Goal: Communication & Community: Answer question/provide support

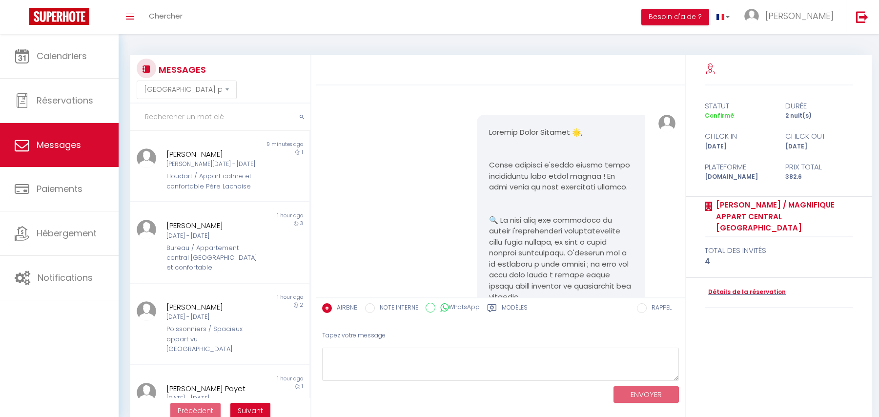
select select "message"
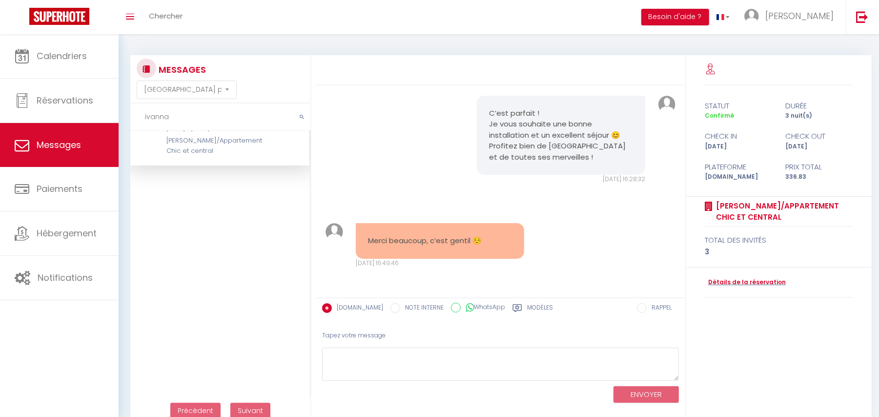
scroll to position [390, 0]
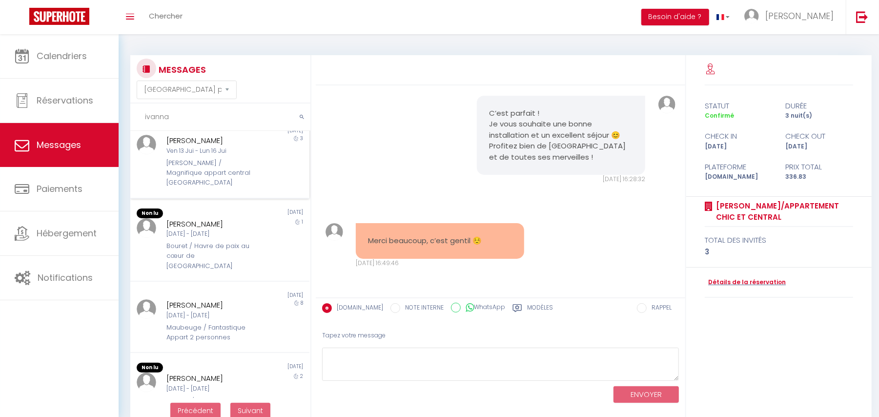
click at [178, 168] on div "[PERSON_NAME] / Magnifique appart central [GEOGRAPHIC_DATA]" at bounding box center [212, 173] width 92 height 30
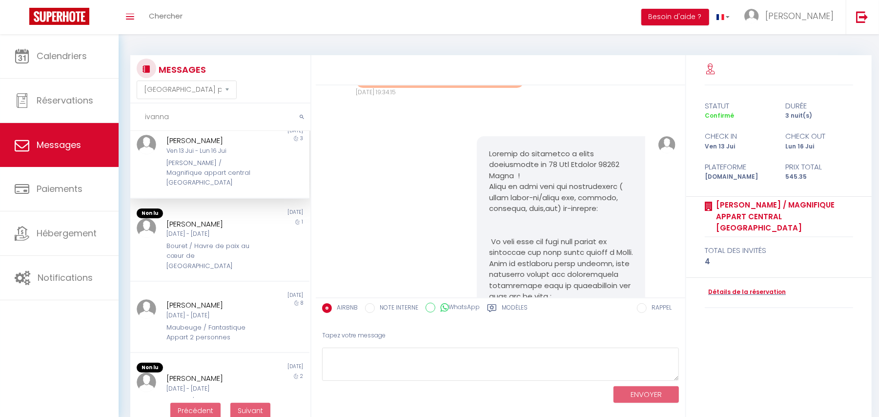
scroll to position [11299, 0]
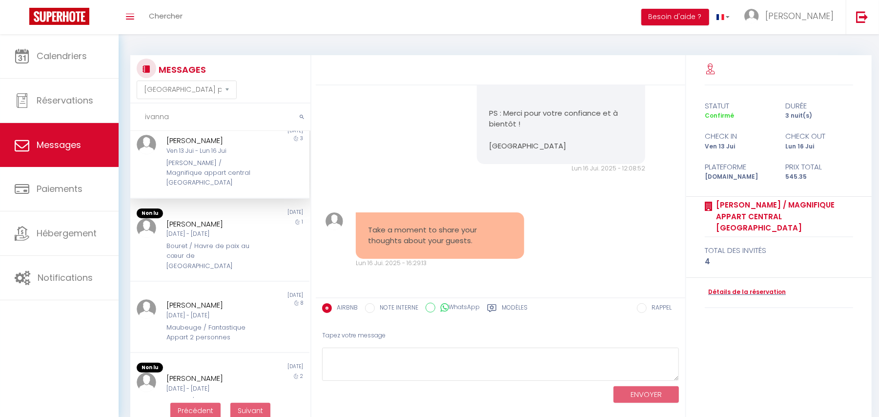
click at [186, 120] on input "ivanna" at bounding box center [220, 116] width 180 height 27
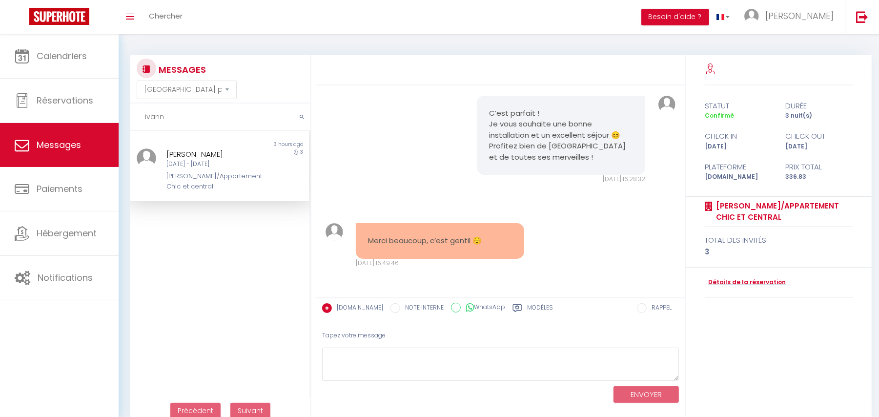
type input "ivann"
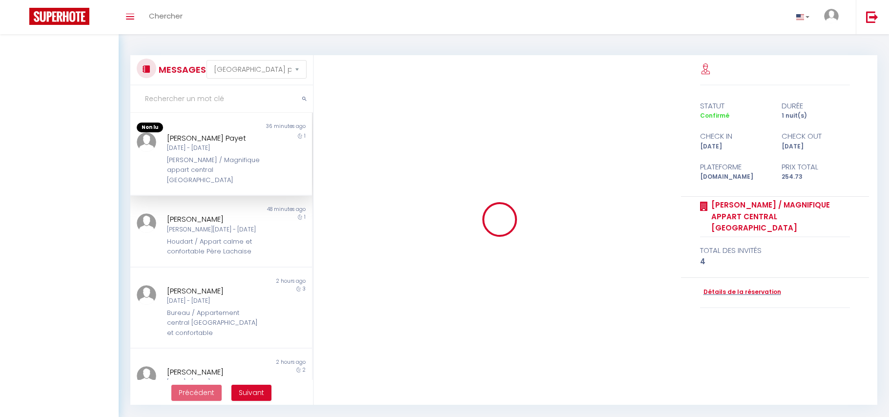
select select "message"
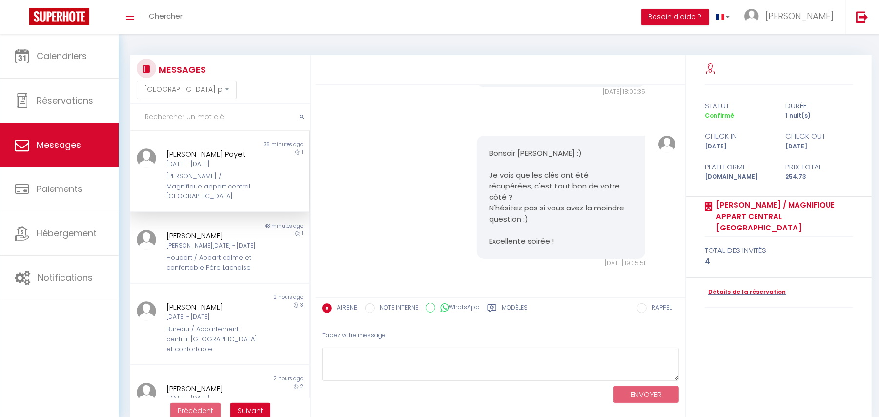
scroll to position [4150, 0]
click at [198, 230] on div "[PERSON_NAME]" at bounding box center [212, 236] width 92 height 12
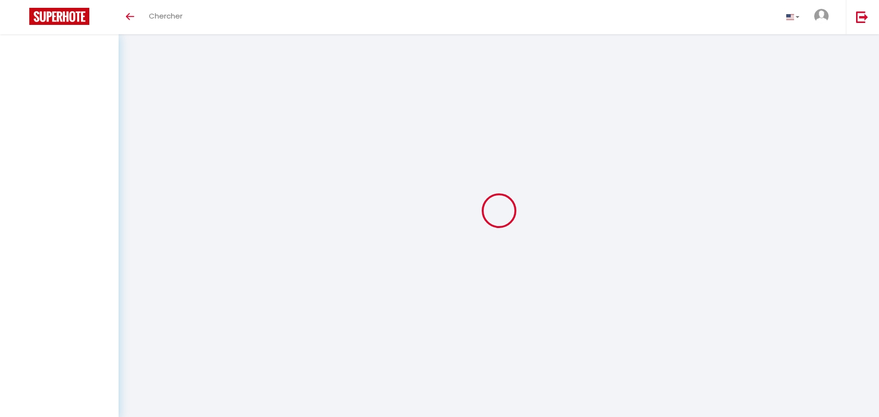
select select "message"
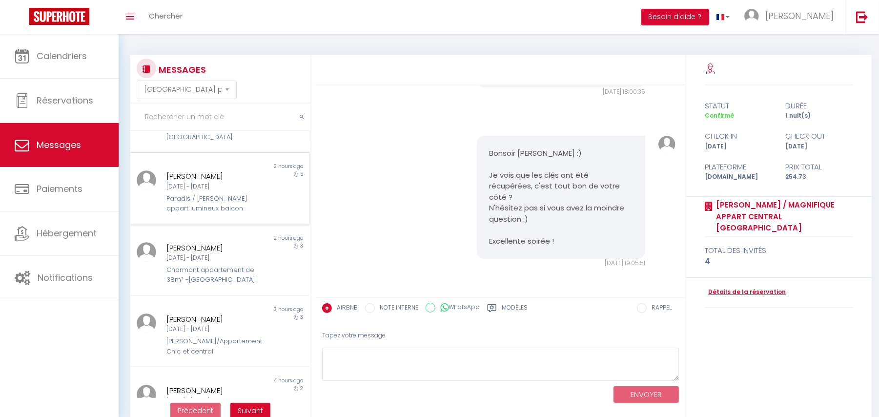
scroll to position [325, 0]
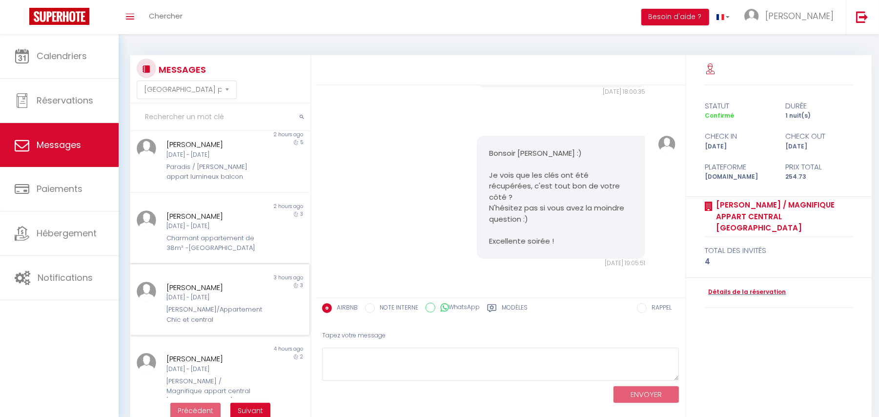
click at [221, 305] on div "[PERSON_NAME]/Appartement Chic et central" at bounding box center [212, 315] width 92 height 20
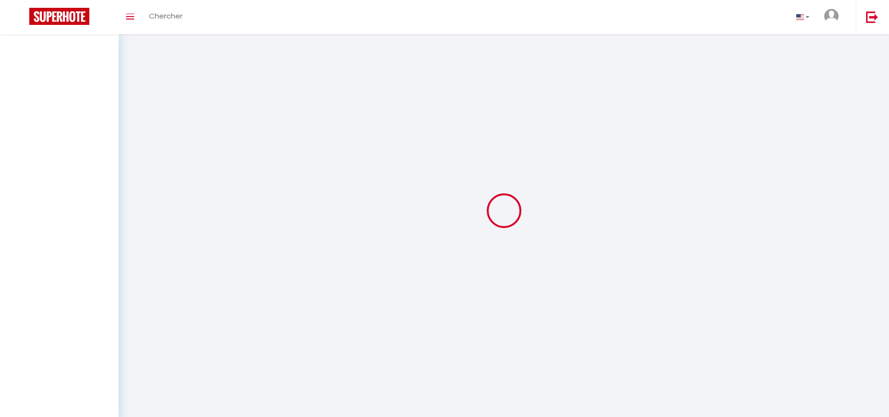
select select "message"
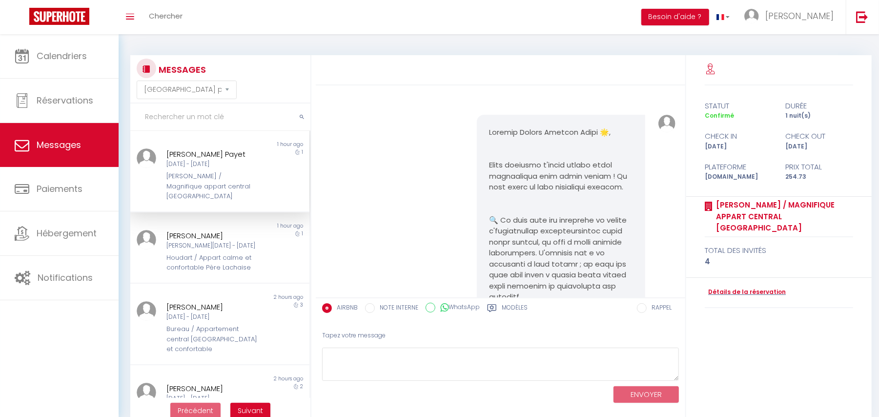
scroll to position [4215, 0]
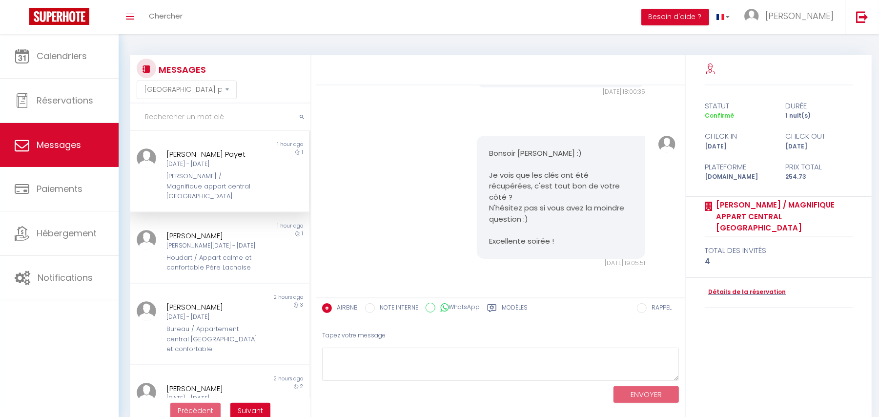
click at [369, 130] on div "Bonsoir Elodie :) Je vois que les clés ont été récupérées, c'est tout bon de vo…" at bounding box center [500, 201] width 363 height 171
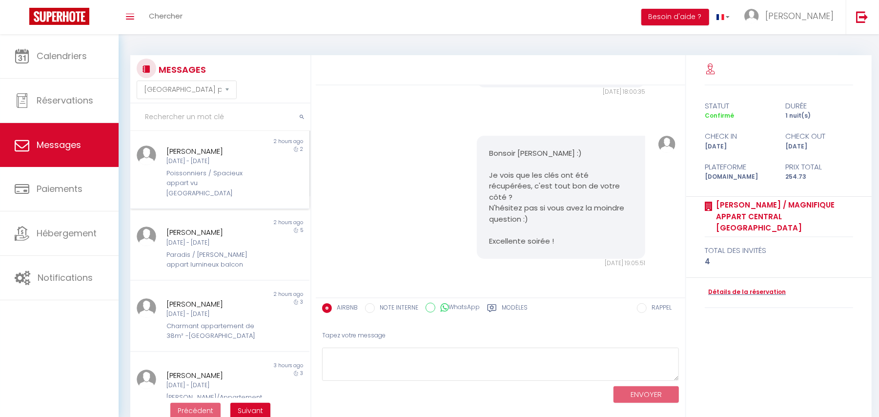
scroll to position [260, 0]
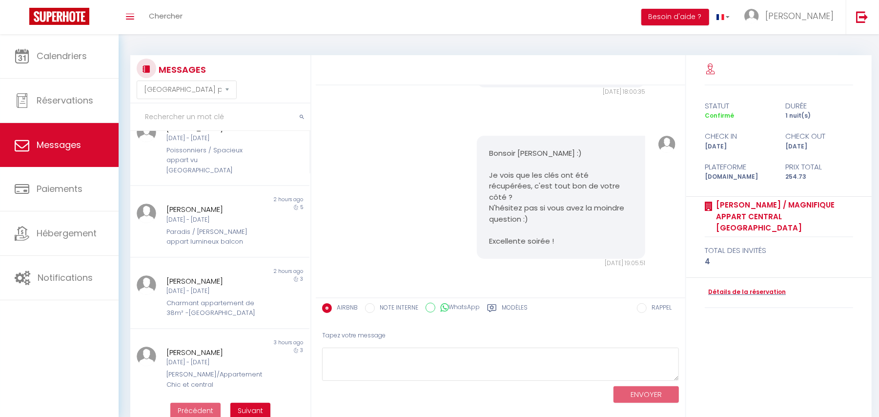
click at [169, 110] on input "text" at bounding box center [220, 116] width 180 height 27
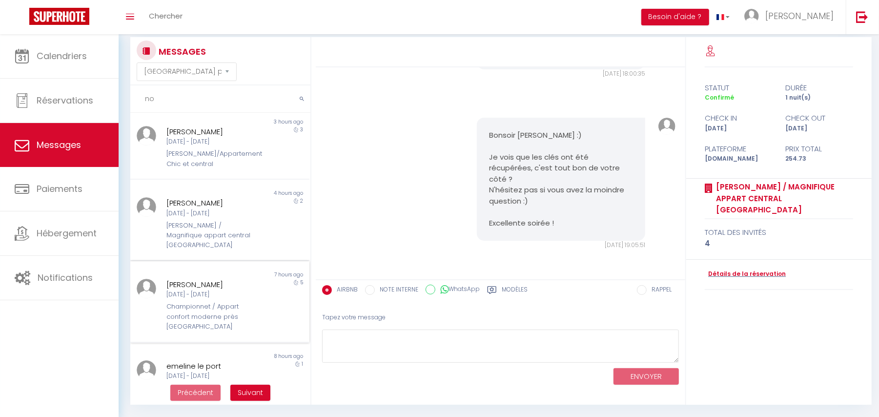
scroll to position [34, 0]
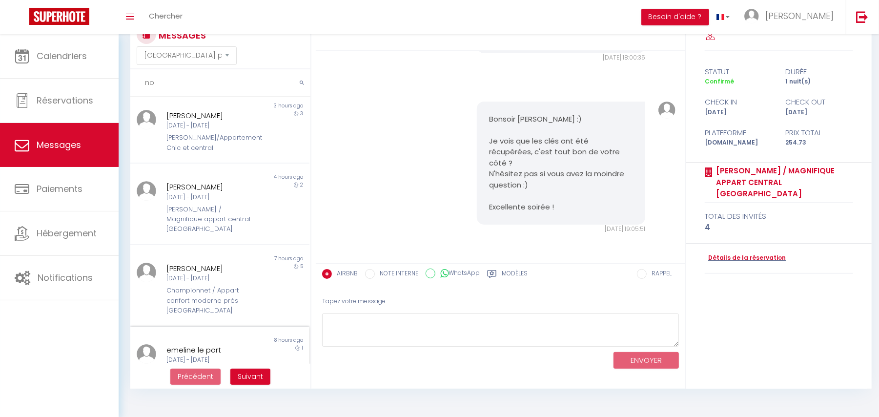
click at [212, 344] on div "emeline le port" at bounding box center [212, 350] width 92 height 12
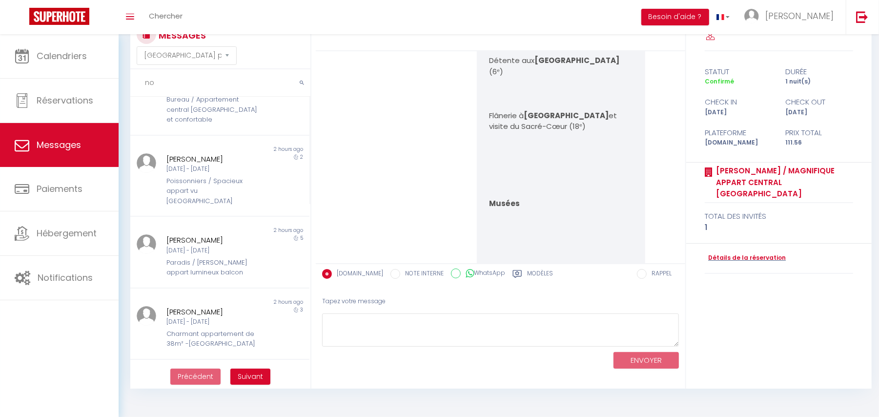
scroll to position [137, 0]
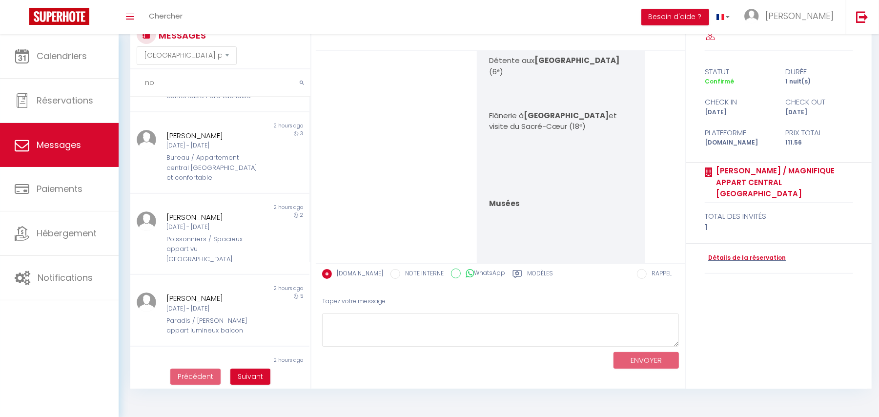
click at [148, 83] on input "no" at bounding box center [220, 82] width 180 height 27
type input "n"
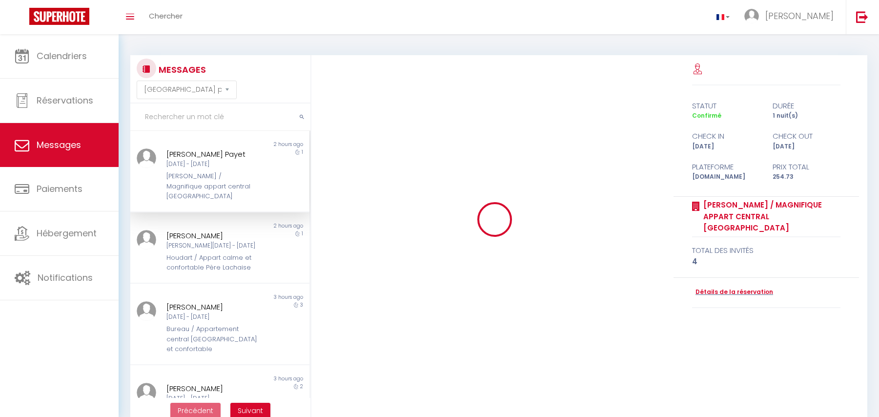
select select "message"
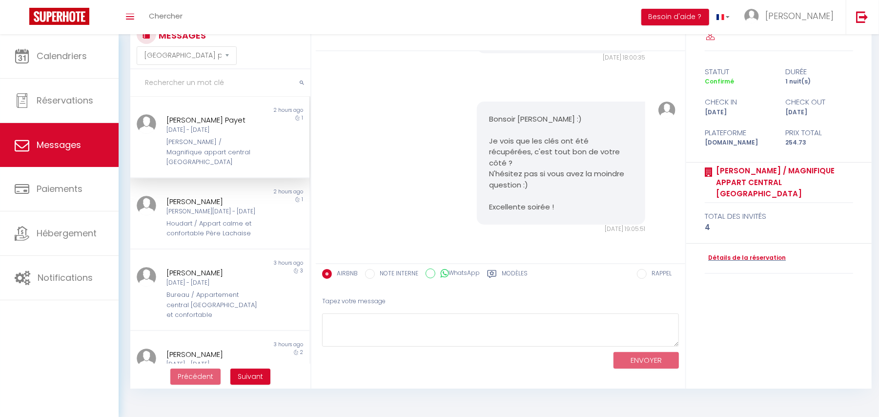
scroll to position [34, 0]
click at [522, 155] on pre "Bonsoir [PERSON_NAME] :) Je vois que les clés ont été récupérées, c'est tout bo…" at bounding box center [561, 163] width 144 height 99
drag, startPoint x: 482, startPoint y: 120, endPoint x: 619, endPoint y: 226, distance: 172.9
click at [619, 226] on div "Bonsoir Elodie :) Je vois que les clés ont été récupérées, c'est tout bon de vo…" at bounding box center [562, 168] width 182 height 132
click at [416, 160] on div "Bonsoir Elodie :) Je vois que les clés ont été récupérées, c'est tout bon de vo…" at bounding box center [500, 167] width 363 height 171
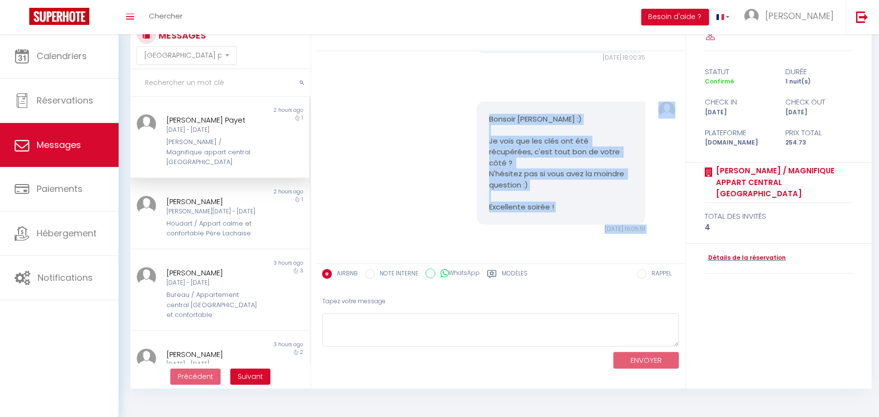
drag, startPoint x: 481, startPoint y: 112, endPoint x: 663, endPoint y: 233, distance: 218.2
click at [663, 233] on div "Bonsoir Elodie :) Je vois que les clés ont été récupérées, c'est tout bon de vo…" at bounding box center [500, 167] width 363 height 171
click at [405, 157] on div "Bonsoir Elodie :) Je vois que les clés ont été récupérées, c'est tout bon de vo…" at bounding box center [500, 167] width 363 height 171
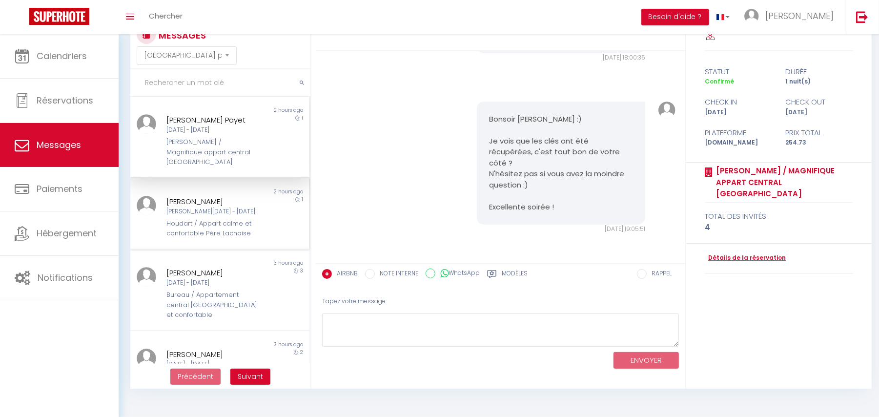
click at [223, 207] on div "[PERSON_NAME][DATE] - [DATE]" at bounding box center [212, 211] width 92 height 9
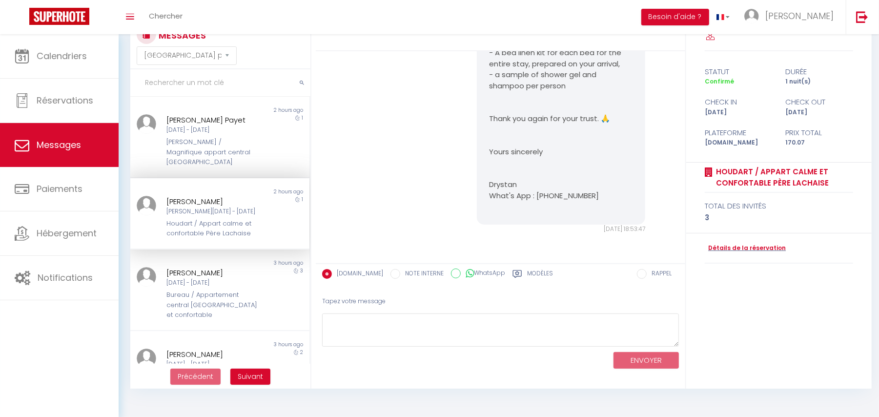
scroll to position [1099, 0]
drag, startPoint x: 481, startPoint y: 122, endPoint x: 602, endPoint y: 196, distance: 142.0
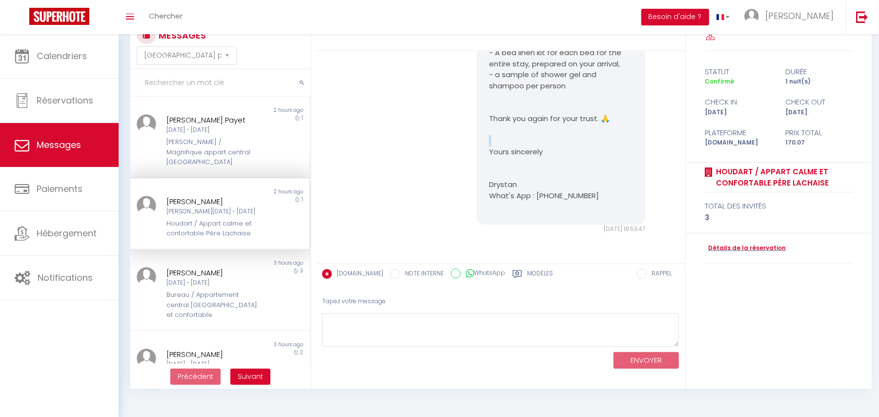
click at [504, 151] on p "Yours sincerely" at bounding box center [561, 151] width 144 height 11
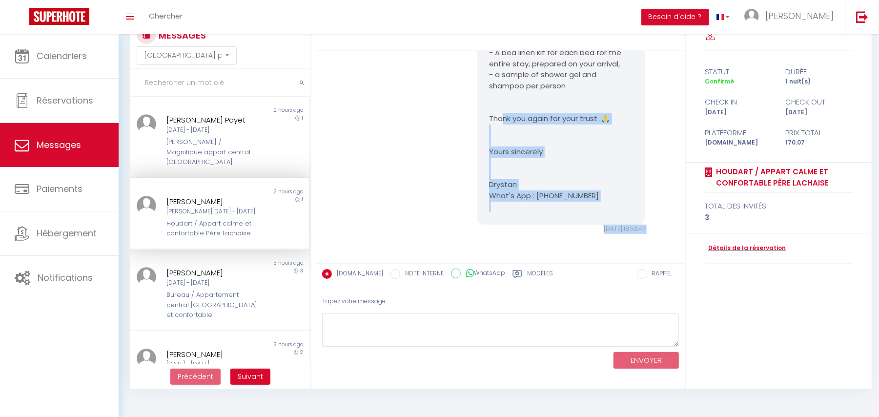
drag, startPoint x: 499, startPoint y: 114, endPoint x: 658, endPoint y: 128, distance: 160.2
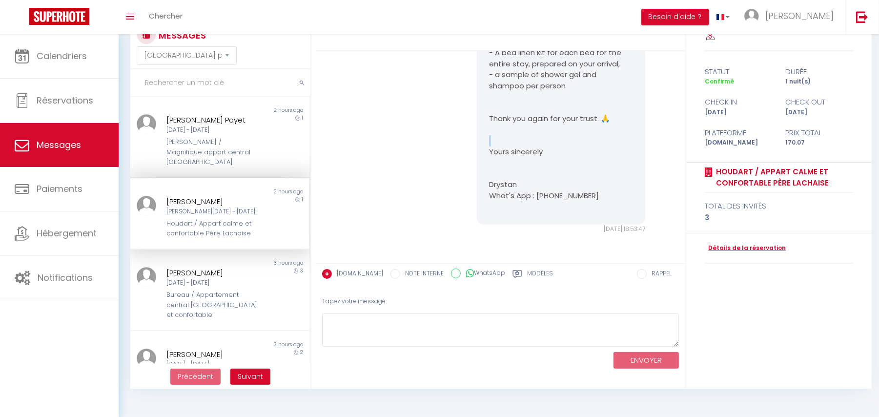
click at [493, 152] on p "Yours sincerely" at bounding box center [561, 151] width 144 height 11
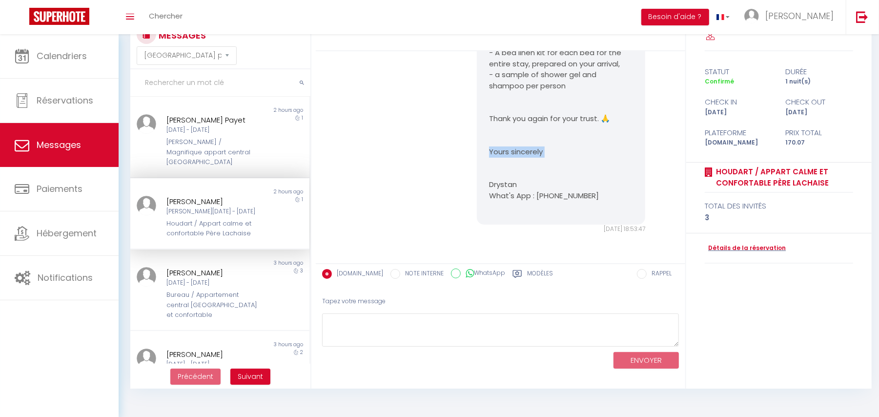
drag, startPoint x: 483, startPoint y: 187, endPoint x: 599, endPoint y: 196, distance: 117.0
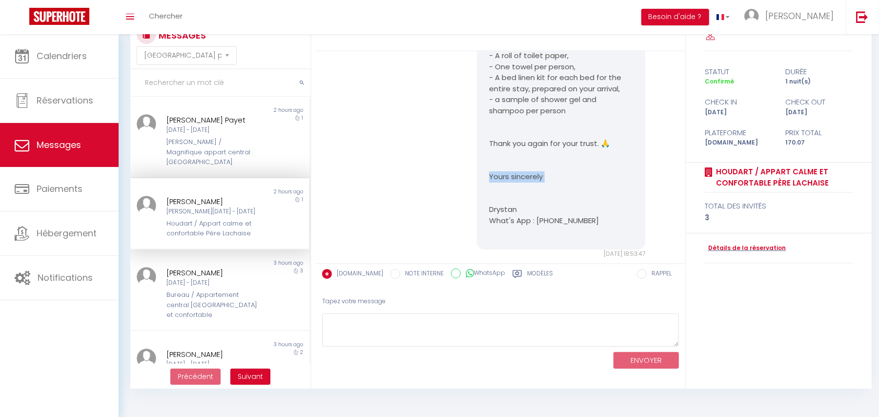
scroll to position [969, 0]
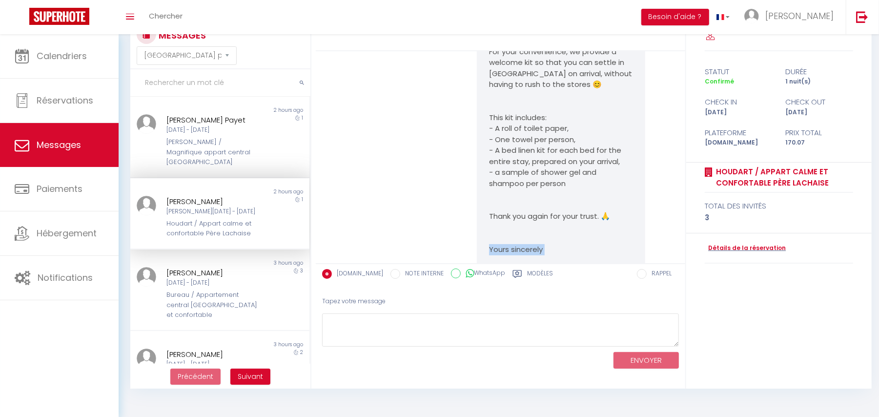
drag, startPoint x: 485, startPoint y: 151, endPoint x: 597, endPoint y: 213, distance: 128.5
click at [597, 189] on p "This kit includes: - A roll of toilet paper, - One towel per person, - A bed li…" at bounding box center [561, 150] width 144 height 77
click at [516, 163] on p "This kit includes: - A roll of toilet paper, - One towel per person, - A bed li…" at bounding box center [561, 150] width 144 height 77
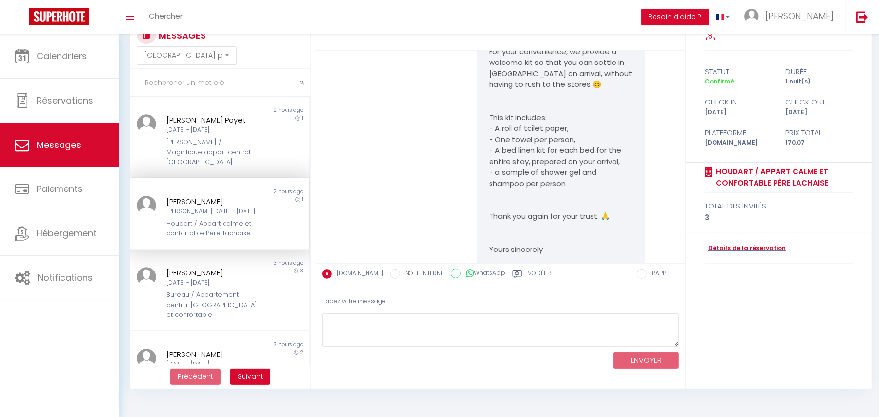
click at [497, 148] on p "This kit includes: - A roll of toilet paper, - One towel per person, - A bed li…" at bounding box center [561, 150] width 144 height 77
click at [506, 161] on p "This kit includes: - A roll of toilet paper, - One towel per person, - A bed li…" at bounding box center [561, 150] width 144 height 77
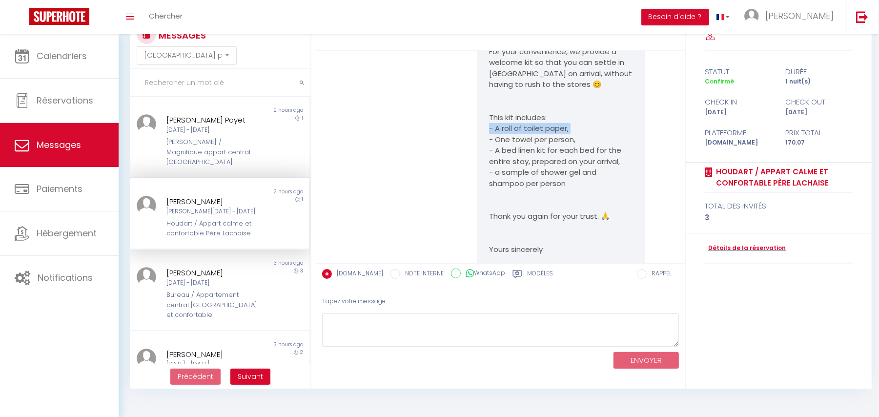
click at [506, 161] on p "This kit includes: - A roll of toilet paper, - One towel per person, - A bed li…" at bounding box center [561, 150] width 144 height 77
click at [510, 170] on p "This kit includes: - A roll of toilet paper, - One towel per person, - A bed li…" at bounding box center [561, 150] width 144 height 77
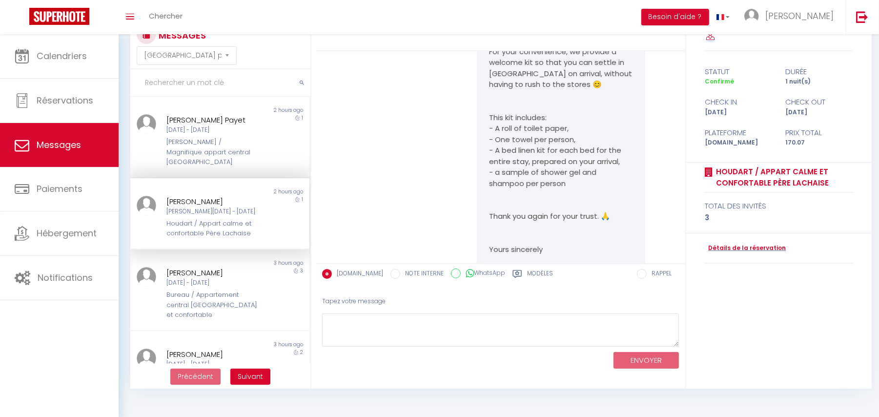
click at [526, 178] on p "This kit includes: - A roll of toilet paper, - One towel per person, - A bed li…" at bounding box center [561, 150] width 144 height 77
click at [528, 189] on p "This kit includes: - A roll of toilet paper, - One towel per person, - A bed li…" at bounding box center [561, 150] width 144 height 77
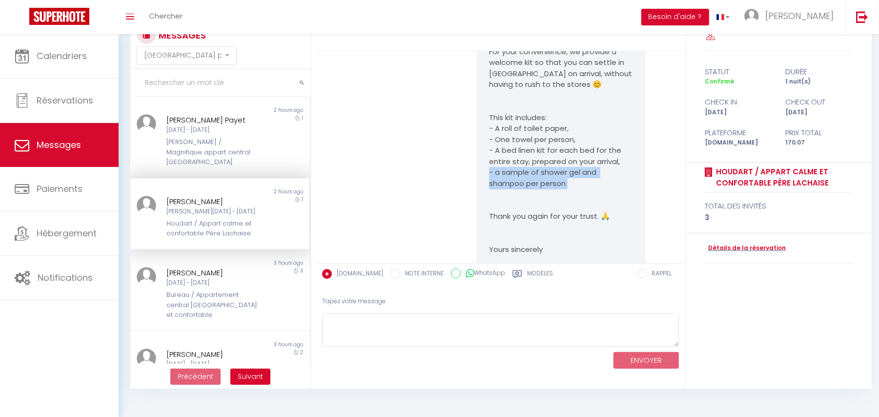
click at [528, 189] on p "This kit includes: - A roll of toilet paper, - One towel per person, - A bed li…" at bounding box center [561, 150] width 144 height 77
click at [514, 90] on p "For your convenience, we provide a welcome kit so that you can settle in [GEOGR…" at bounding box center [561, 68] width 144 height 44
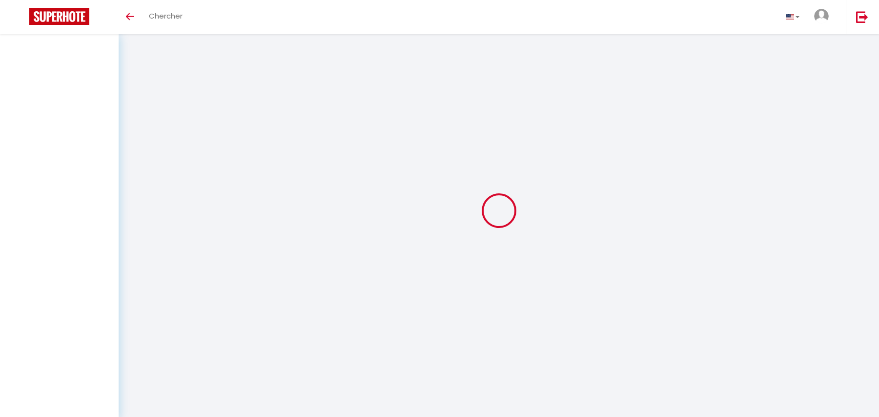
select select "message"
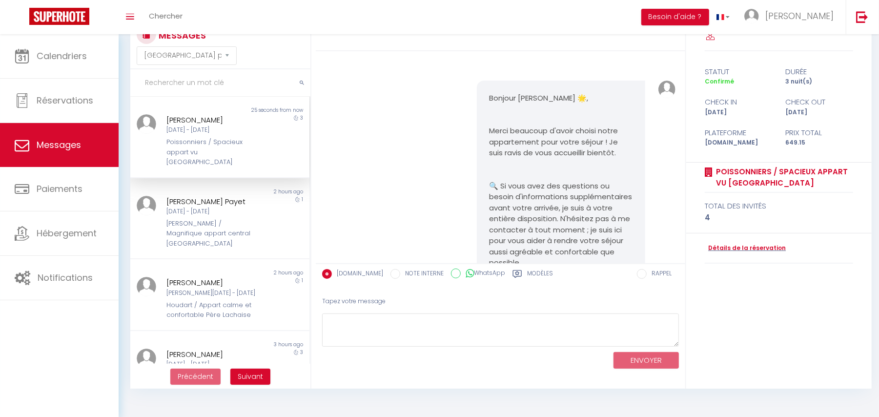
scroll to position [2424, 0]
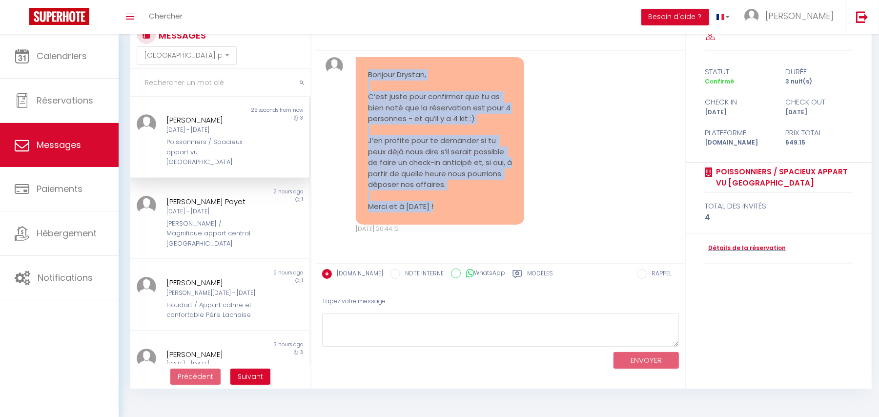
drag, startPoint x: 362, startPoint y: 73, endPoint x: 465, endPoint y: 210, distance: 171.8
click at [465, 210] on div "Bonjour Drystan, C’est juste pour confirmer que tu as bien noté que la réservat…" at bounding box center [440, 140] width 169 height 167
copy pre "Bonjour Drystan, C’est juste pour confirmer que tu as bien noté que la réservat…"
click at [473, 198] on pre "Bonjour Drystan, C’est juste pour confirmer que tu as bien noté que la réservat…" at bounding box center [440, 140] width 144 height 143
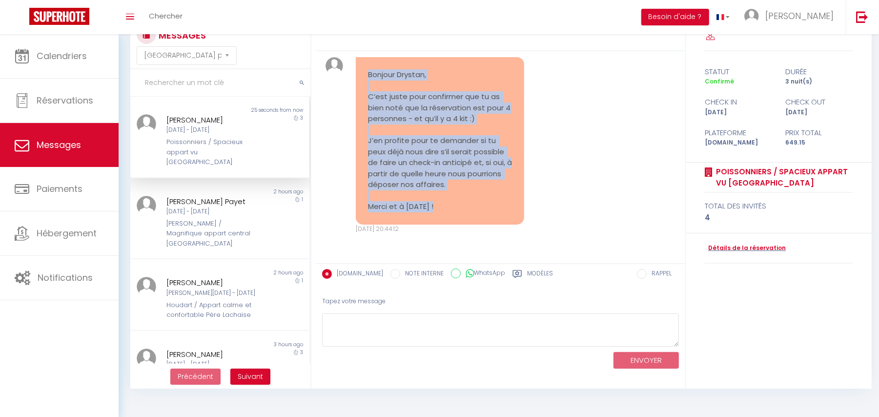
drag, startPoint x: 356, startPoint y: 69, endPoint x: 477, endPoint y: 221, distance: 194.5
click at [477, 221] on div "Bonjour Drystan, C’est juste pour confirmer que tu as bien noté que la réservat…" at bounding box center [440, 140] width 169 height 167
copy pre "Bonjour Drystan, C’est juste pour confirmer que tu as bien noté que la réservat…"
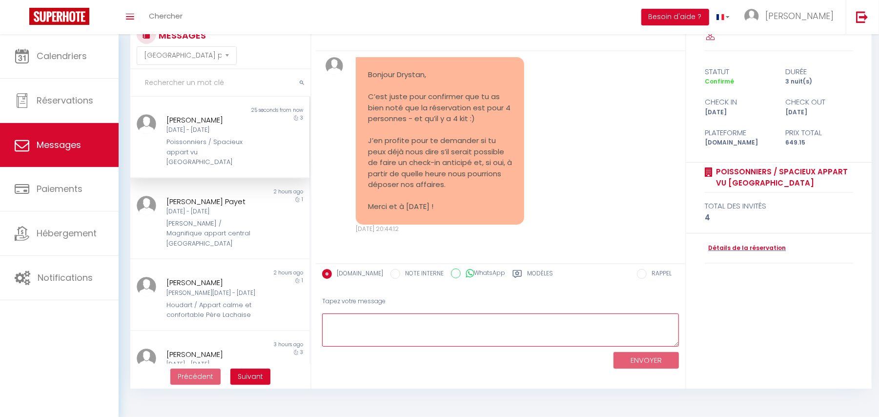
click at [393, 327] on textarea at bounding box center [500, 330] width 357 height 34
paste textarea "Bonjour, Oui, la réservation est bien pour 4 personnes 🙂 Deux couchages (pour d…"
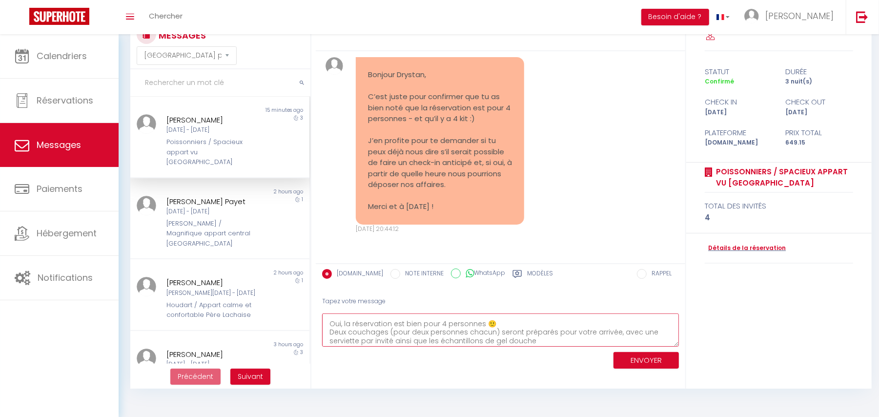
scroll to position [0, 0]
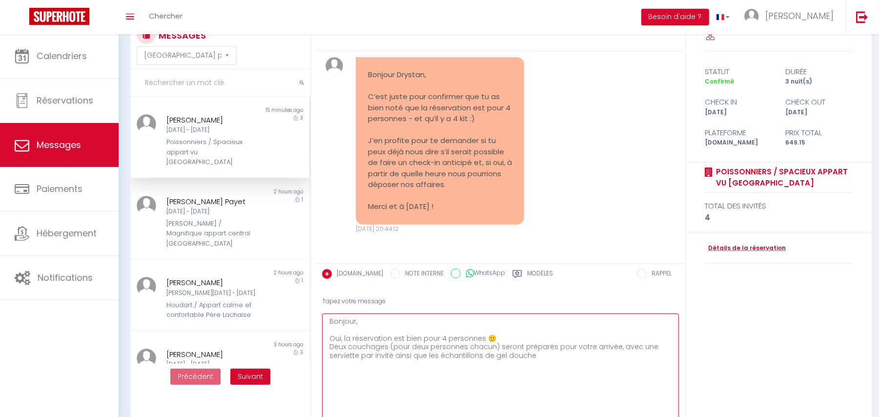
drag, startPoint x: 673, startPoint y: 336, endPoint x: 390, endPoint y: 349, distance: 282.4
click at [664, 383] on html "🟢 Des questions ou besoin d'assistance pour la migration AirBnB? Prenez rdv >>>…" at bounding box center [439, 174] width 879 height 417
click at [354, 324] on textarea "Bonjour, Oui, la réservation est bien pour 4 personnes 🙂 Deux couchages (pour d…" at bounding box center [500, 383] width 357 height 140
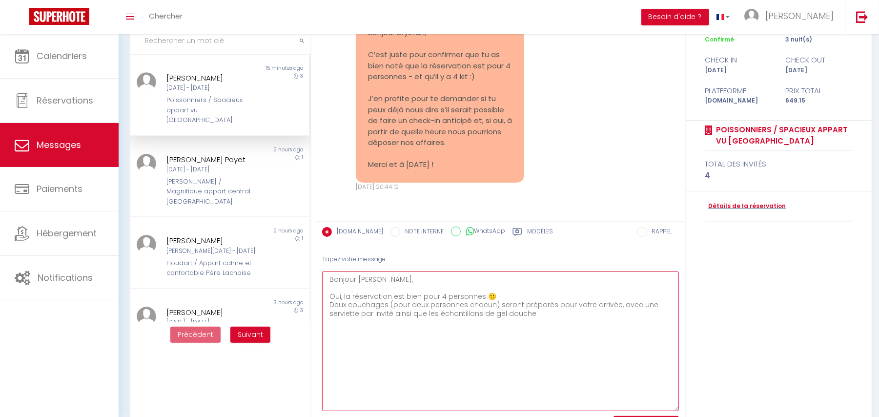
scroll to position [100, 0]
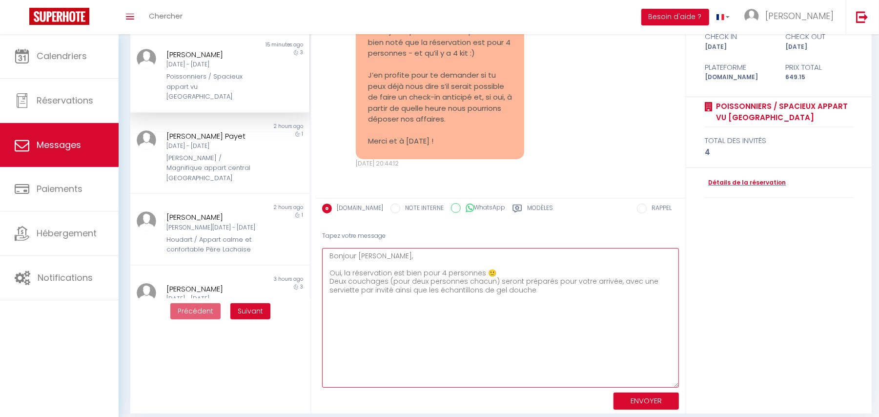
click at [541, 297] on textarea "Bonjour [PERSON_NAME], Oui, la réservation est bien pour 4 personnes 🙂 Deux cou…" at bounding box center [500, 318] width 357 height 140
paste textarea "Pour le moment, nous ne pouvons pas garantir un check-in anticipé, car nous att…"
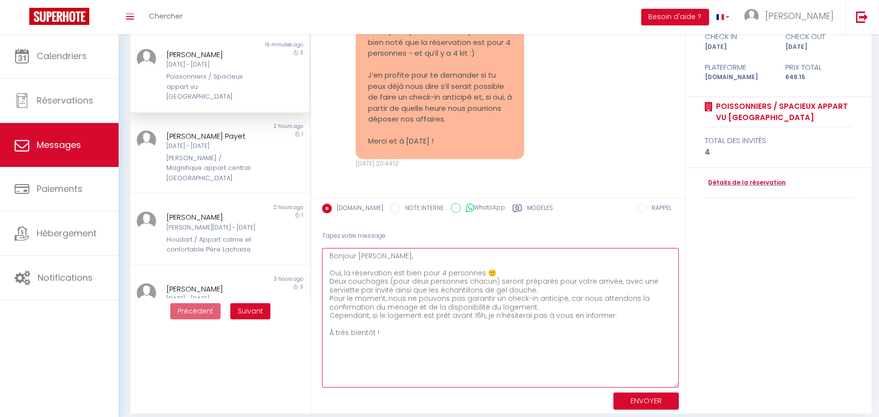
click at [328, 300] on textarea "Bonjour [PERSON_NAME], Oui, la réservation est bien pour 4 personnes 🙂 Deux cou…" at bounding box center [500, 318] width 357 height 140
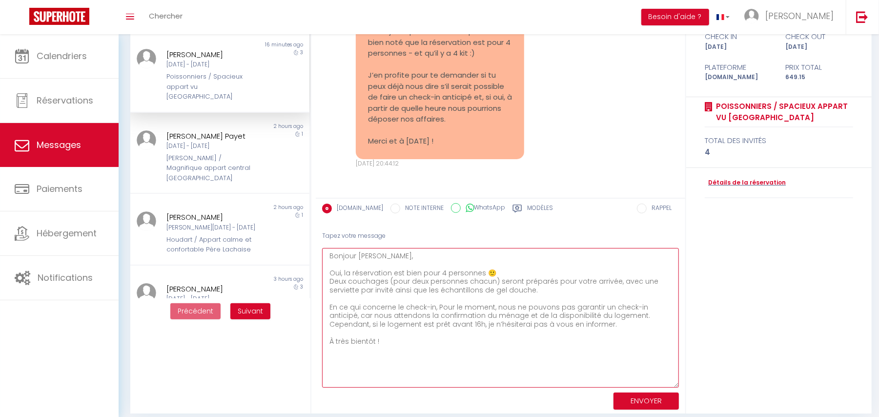
click at [440, 303] on textarea "Bonjour [PERSON_NAME], Oui, la réservation est bien pour 4 personnes 🙂 Deux cou…" at bounding box center [500, 318] width 357 height 140
drag, startPoint x: 436, startPoint y: 303, endPoint x: 492, endPoint y: 306, distance: 56.2
click at [492, 306] on textarea "Bonjour [PERSON_NAME], Oui, la réservation est bien pour 4 personnes 🙂 Deux cou…" at bounding box center [500, 318] width 357 height 140
click at [610, 305] on textarea "Bonjour [PERSON_NAME], Oui, la réservation est bien pour 4 personnes 🙂 Deux cou…" at bounding box center [500, 318] width 357 height 140
paste textarea "Pour le moment,"
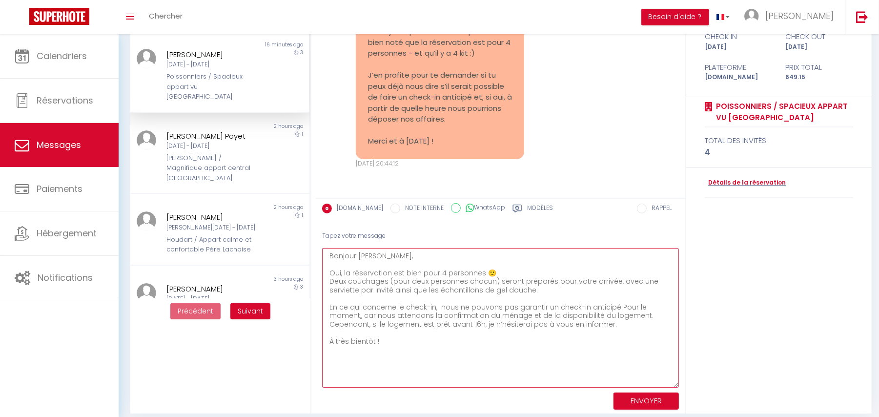
click at [617, 306] on textarea "Bonjour [PERSON_NAME], Oui, la réservation est bien pour 4 personnes 🙂 Deux cou…" at bounding box center [500, 318] width 357 height 140
drag, startPoint x: 341, startPoint y: 316, endPoint x: 487, endPoint y: 320, distance: 146.5
click at [487, 320] on textarea "Bonjour [PERSON_NAME], Oui, la réservation est bien pour 4 personnes 🙂 Deux cou…" at bounding box center [500, 318] width 357 height 140
click at [472, 315] on textarea "Bonjour [PERSON_NAME], Oui, la réservation est bien pour 4 personnes 🙂 Deux cou…" at bounding box center [500, 318] width 357 height 140
drag, startPoint x: 342, startPoint y: 314, endPoint x: 501, endPoint y: 315, distance: 159.1
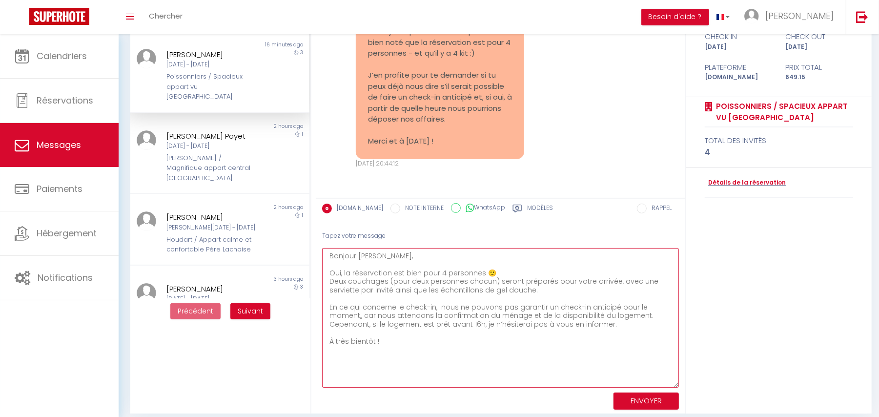
click at [501, 315] on textarea "Bonjour [PERSON_NAME], Oui, la réservation est bien pour 4 personnes 🙂 Deux cou…" at bounding box center [500, 318] width 357 height 140
click at [503, 315] on textarea "Bonjour [PERSON_NAME], Oui, la réservation est bien pour 4 personnes 🙂 Deux cou…" at bounding box center [500, 318] width 357 height 140
drag, startPoint x: 366, startPoint y: 325, endPoint x: 619, endPoint y: 322, distance: 253.8
click at [612, 322] on textarea "Bonjour [PERSON_NAME], Oui, la réservation est bien pour 4 personnes 🙂 Deux cou…" at bounding box center [500, 318] width 357 height 140
click at [621, 322] on textarea "Bonjour [PERSON_NAME], Oui, la réservation est bien pour 4 personnes 🙂 Deux cou…" at bounding box center [500, 318] width 357 height 140
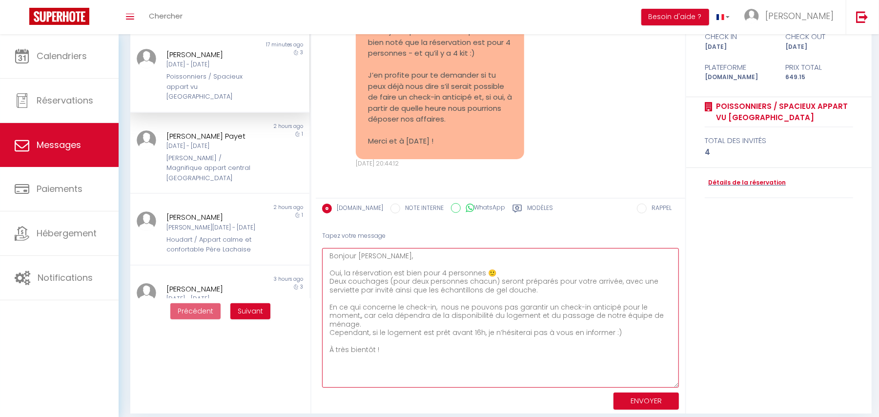
drag, startPoint x: 405, startPoint y: 339, endPoint x: 317, endPoint y: 339, distance: 87.4
click at [317, 339] on div "Tapez votre message Bonjour [PERSON_NAME], Oui, la réservation est bien pour 4 …" at bounding box center [500, 318] width 369 height 189
drag, startPoint x: 330, startPoint y: 276, endPoint x: 489, endPoint y: 271, distance: 159.2
click at [489, 271] on textarea "Bonjour [PERSON_NAME], Oui, la réservation est bien pour 4 personnes 🙂 Deux cou…" at bounding box center [500, 318] width 357 height 140
drag, startPoint x: 345, startPoint y: 282, endPoint x: 560, endPoint y: 287, distance: 215.8
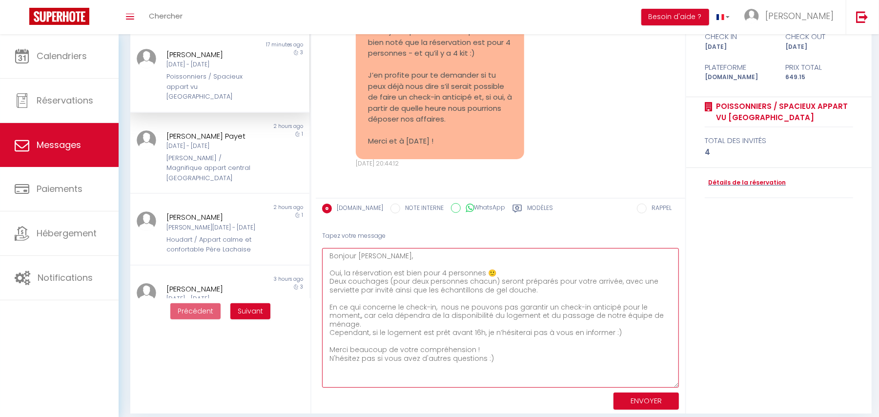
click at [560, 287] on textarea "Bonjour [PERSON_NAME], Oui, la réservation est bien pour 4 personnes 🙂 Deux cou…" at bounding box center [500, 318] width 357 height 140
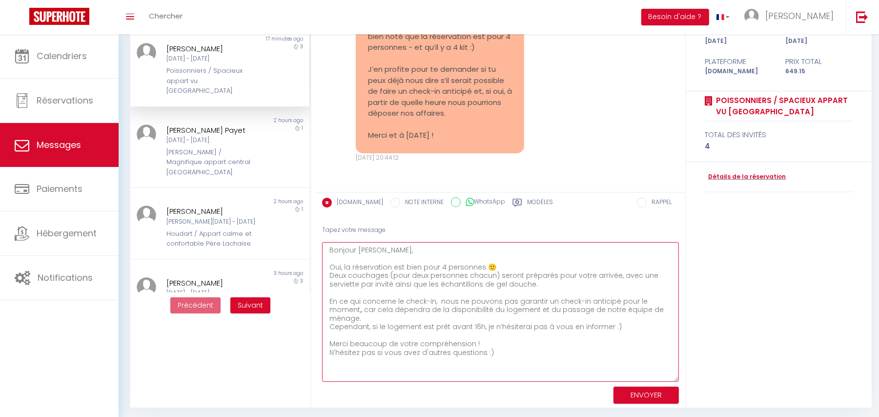
scroll to position [107, 0]
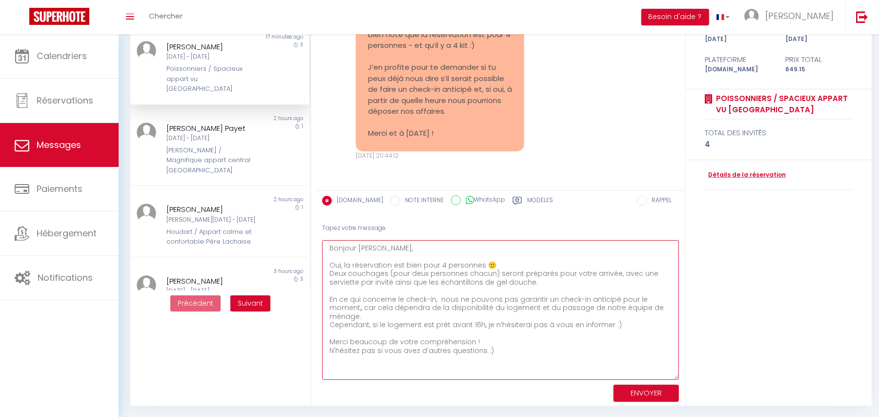
drag, startPoint x: 325, startPoint y: 296, endPoint x: 629, endPoint y: 315, distance: 304.7
click at [629, 315] on textarea "Bonjour [PERSON_NAME], Oui, la réservation est bien pour 4 personnes 🙂 Deux cou…" at bounding box center [500, 310] width 357 height 140
drag, startPoint x: 339, startPoint y: 328, endPoint x: 502, endPoint y: 336, distance: 163.7
click at [455, 334] on textarea "Bonjour [PERSON_NAME], Oui, la réservation est bien pour 4 personnes 🙂 Deux cou…" at bounding box center [500, 310] width 357 height 140
click at [513, 337] on textarea "Bonjour [PERSON_NAME], Oui, la réservation est bien pour 4 personnes 🙂 Deux cou…" at bounding box center [500, 310] width 357 height 140
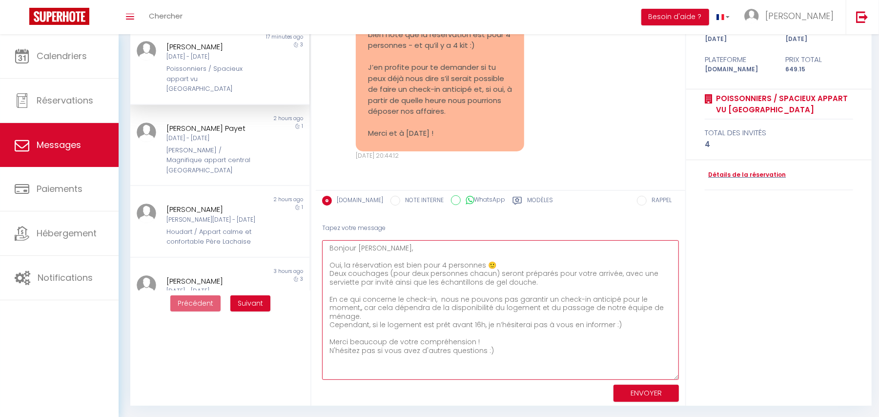
type textarea "Bonjour [PERSON_NAME], Oui, la réservation est bien pour 4 personnes 🙂 Deux cou…"
click at [647, 387] on button "ENVOYER" at bounding box center [646, 393] width 65 height 17
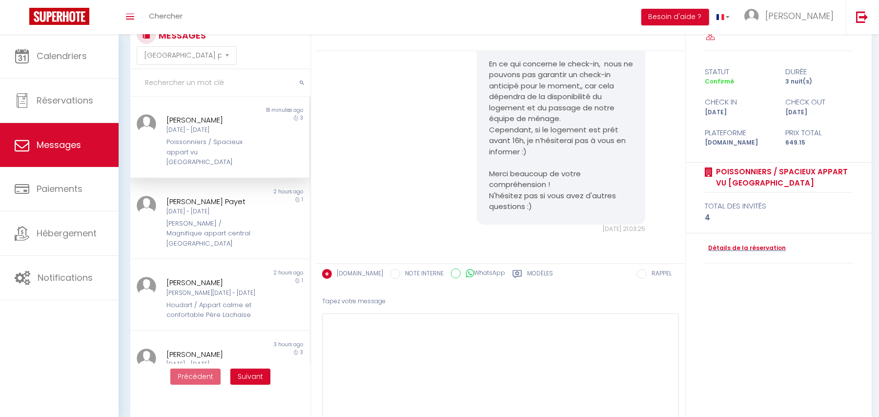
scroll to position [2761, 0]
